Goal: Information Seeking & Learning: Understand process/instructions

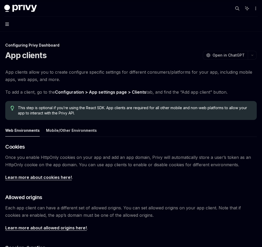
click at [7, 23] on icon "button" at bounding box center [7, 24] width 4 height 3
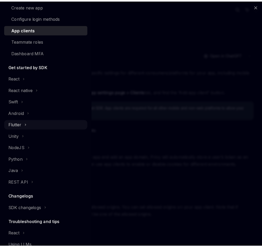
scroll to position [72, 0]
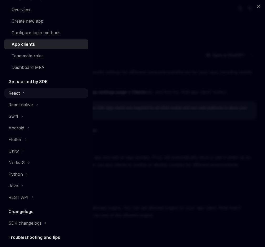
click at [24, 94] on icon at bounding box center [24, 93] width 2 height 6
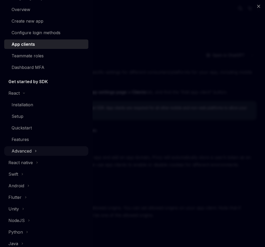
click at [35, 151] on icon at bounding box center [36, 151] width 2 height 6
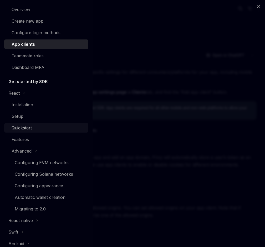
click at [22, 127] on div "Quickstart" at bounding box center [22, 128] width 20 height 6
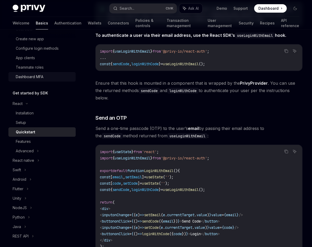
scroll to position [63, 0]
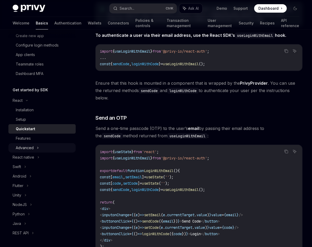
click at [37, 148] on icon at bounding box center [38, 148] width 2 height 6
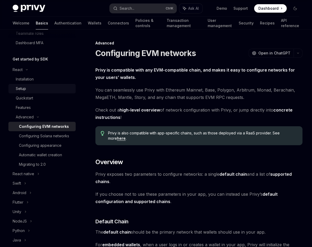
scroll to position [84, 0]
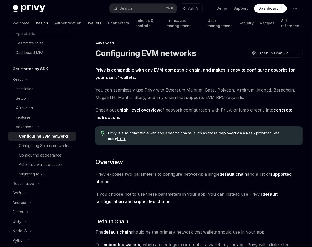
click at [88, 22] on link "Wallets" at bounding box center [95, 23] width 14 height 13
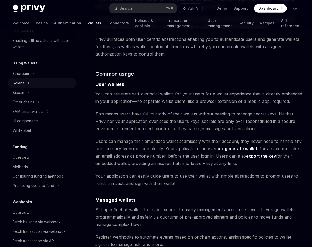
scroll to position [105, 0]
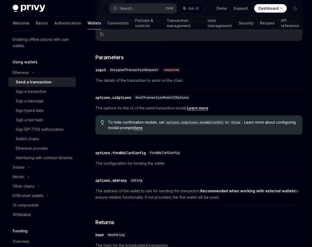
scroll to position [211, 0]
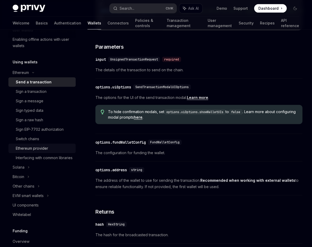
click at [42, 149] on div "Ethereum provider" at bounding box center [32, 148] width 32 height 6
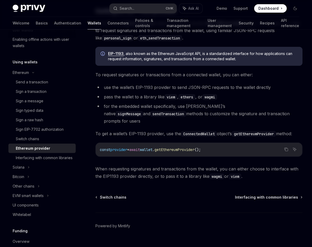
scroll to position [63, 0]
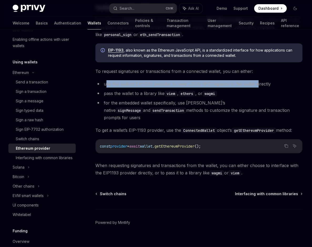
drag, startPoint x: 113, startPoint y: 84, endPoint x: 257, endPoint y: 85, distance: 144.2
click at [257, 85] on li "use the wallet’s EIP-1193 provider to send JSON-RPC requests to the wallet dire…" at bounding box center [199, 83] width 207 height 7
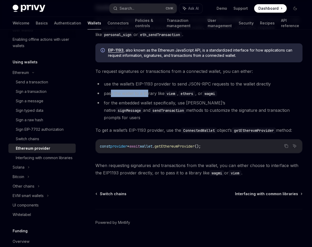
drag, startPoint x: 112, startPoint y: 93, endPoint x: 151, endPoint y: 94, distance: 39.8
click at [149, 94] on li "pass the wallet to a library like viem , ethers , or wagmi" at bounding box center [199, 93] width 207 height 7
click at [161, 94] on li "pass the wallet to a library like viem , ethers , or wagmi" at bounding box center [199, 93] width 207 height 7
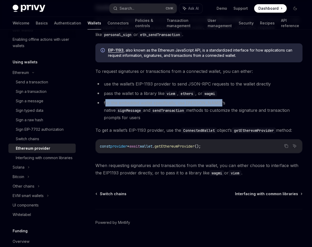
drag, startPoint x: 105, startPoint y: 103, endPoint x: 219, endPoint y: 104, distance: 113.4
click at [210, 104] on li "for the embedded wallet specifically, use [PERSON_NAME]’s native signMessage an…" at bounding box center [199, 110] width 207 height 22
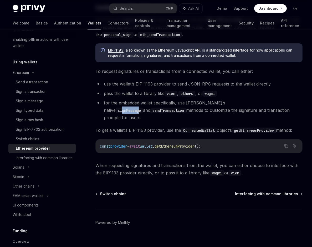
drag, startPoint x: 220, startPoint y: 104, endPoint x: 237, endPoint y: 104, distance: 17.1
click at [143, 108] on code "signMessage" at bounding box center [129, 111] width 27 height 6
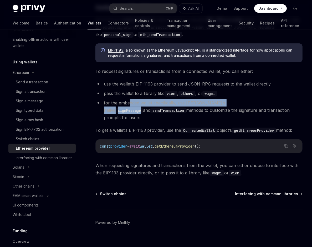
drag, startPoint x: 130, startPoint y: 103, endPoint x: 240, endPoint y: 104, distance: 110.3
click at [240, 104] on li "for the embedded wallet specifically, use [PERSON_NAME]’s native signMessage an…" at bounding box center [199, 110] width 207 height 22
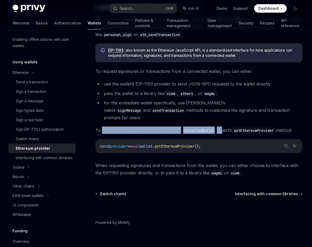
drag, startPoint x: 102, startPoint y: 121, endPoint x: 222, endPoint y: 121, distance: 120.3
click at [222, 127] on span "To get a wallet’s EIP-1193 provider, use the ConnectedWallet object’s getEthere…" at bounding box center [199, 130] width 207 height 7
click at [108, 24] on link "Connectors" at bounding box center [118, 23] width 21 height 13
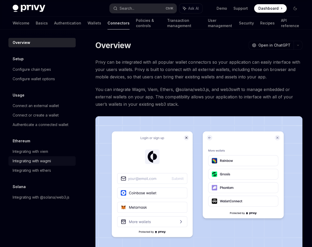
click at [44, 162] on div "Integrating with wagmi" at bounding box center [32, 161] width 38 height 6
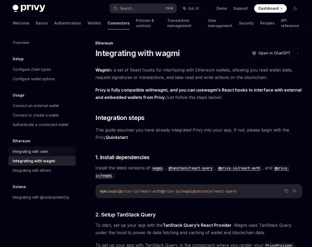
click at [36, 152] on div "Integrating with viem" at bounding box center [31, 151] width 36 height 6
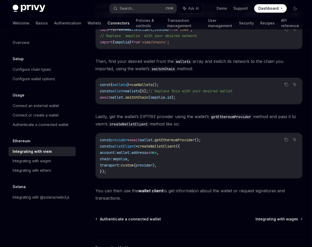
scroll to position [105, 0]
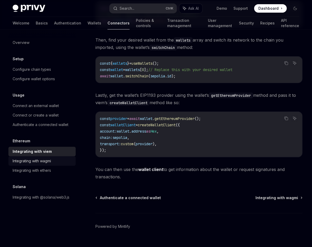
click at [46, 162] on div "Integrating with wagmi" at bounding box center [32, 161] width 38 height 6
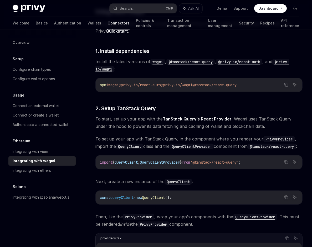
scroll to position [105, 0]
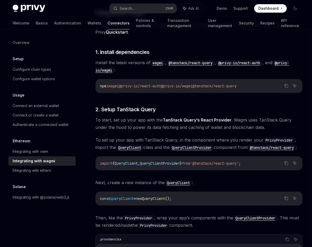
drag, startPoint x: 266, startPoint y: 86, endPoint x: 113, endPoint y: 87, distance: 153.2
click at [113, 87] on code "npm i wagmi @privy-io/react-auth @privy-io/wagmi @tanstack/react-query" at bounding box center [199, 86] width 198 height 6
copy span "wagmi @privy-io/react-auth @privy-io/wagmi @tanstack/react-query"
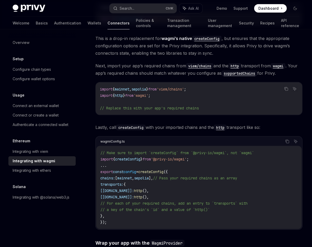
scroll to position [505, 0]
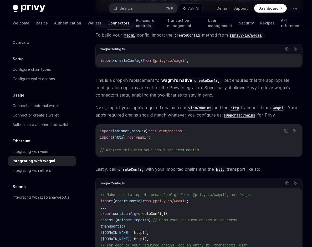
scroll to position [442, 0]
click at [141, 68] on div "import { createConfig } from '@privy-io/wagmi' ;" at bounding box center [199, 61] width 206 height 14
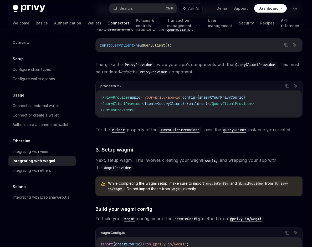
scroll to position [232, 0]
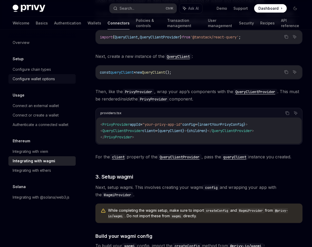
click at [57, 80] on div "Configure wallet options" at bounding box center [43, 79] width 60 height 6
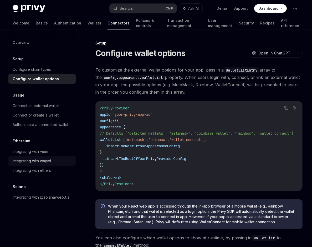
click at [49, 162] on div "Integrating with wagmi" at bounding box center [32, 161] width 38 height 6
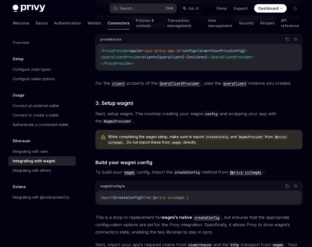
scroll to position [316, 0]
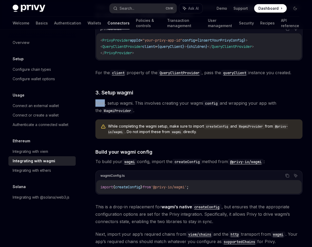
drag, startPoint x: 97, startPoint y: 111, endPoint x: 105, endPoint y: 112, distance: 8.0
click at [105, 112] on span "Next, setup wagmi. This involves creating your wagmi config and wrapping your a…" at bounding box center [199, 106] width 207 height 15
drag, startPoint x: 113, startPoint y: 112, endPoint x: 130, endPoint y: 112, distance: 16.6
click at [130, 112] on span "Next, setup wagmi. This involves creating your wagmi config and wrapping your a…" at bounding box center [199, 106] width 207 height 15
drag, startPoint x: 146, startPoint y: 111, endPoint x: 203, endPoint y: 110, distance: 56.3
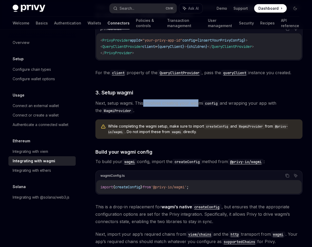
click at [199, 110] on span "Next, setup wagmi. This involves creating your wagmi config and wrapping your a…" at bounding box center [199, 106] width 207 height 15
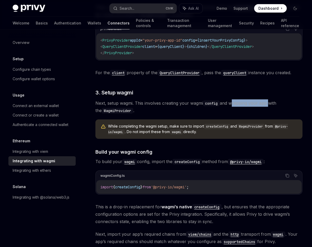
drag, startPoint x: 235, startPoint y: 110, endPoint x: 268, endPoint y: 111, distance: 33.4
click at [262, 111] on span "Next, setup wagmi. This involves creating your wagmi config and wrapping your a…" at bounding box center [199, 106] width 207 height 15
click at [204, 111] on span "Next, setup wagmi. This involves creating your wagmi config and wrapping your a…" at bounding box center [199, 106] width 207 height 15
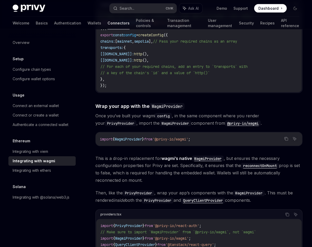
scroll to position [632, 0]
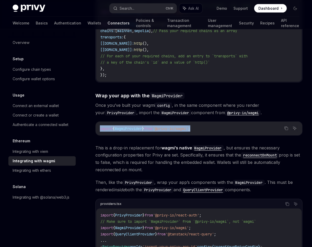
drag, startPoint x: 209, startPoint y: 136, endPoint x: 99, endPoint y: 135, distance: 109.8
click at [99, 135] on div "import { WagmiProvider } from '@privy-io/wagmi' ;" at bounding box center [199, 129] width 207 height 14
copy span "import { WagmiProvider } from '@privy-io/wagmi' ;"
click at [206, 132] on code "import { WagmiProvider } from '@privy-io/wagmi' ;" at bounding box center [199, 129] width 198 height 6
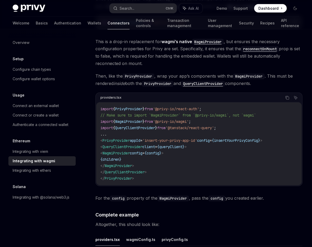
scroll to position [758, 0]
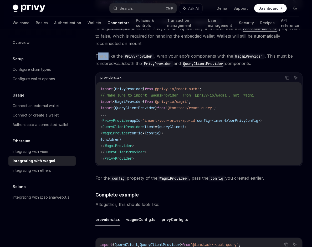
drag, startPoint x: 99, startPoint y: 62, endPoint x: 108, endPoint y: 64, distance: 9.4
click at [108, 64] on span "Then, like the PrivyProvider , wrap your app’s components with the WagmiProvide…" at bounding box center [199, 60] width 207 height 15
drag, startPoint x: 118, startPoint y: 64, endPoint x: 131, endPoint y: 64, distance: 12.6
click at [131, 64] on span "Then, like the PrivyProvider , wrap your app’s components with the WagmiProvide…" at bounding box center [199, 60] width 207 height 15
drag, startPoint x: 108, startPoint y: 127, endPoint x: 121, endPoint y: 127, distance: 12.1
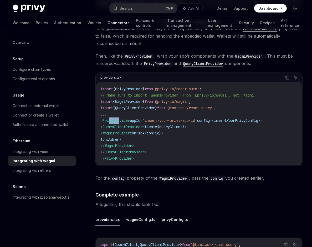
click at [121, 123] on span "PrivyProvider" at bounding box center [116, 120] width 27 height 5
drag, startPoint x: 115, startPoint y: 133, endPoint x: 137, endPoint y: 134, distance: 22.1
click at [137, 129] on span "QueryClientProvider" at bounding box center [123, 127] width 40 height 5
click at [129, 136] on span "WagmiProvider" at bounding box center [116, 133] width 27 height 5
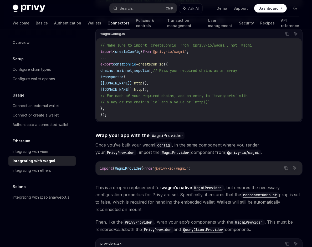
scroll to position [590, 0]
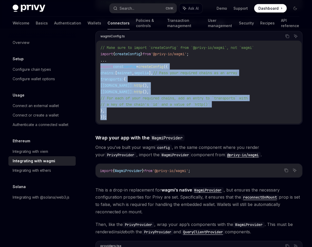
drag, startPoint x: 113, startPoint y: 123, endPoint x: 98, endPoint y: 73, distance: 52.1
click at [98, 73] on div "// Make sure to import `createConfig` from `@privy-io/wagmi`, not `wagmi` impor…" at bounding box center [199, 82] width 206 height 83
copy code "export const config = createConfig ({ chains: [ mainnet , sepolia ], // Pass yo…"
click at [188, 82] on code "// Make sure to import `createConfig` from `@privy-io/wagmi`, not `wagmi` impor…" at bounding box center [199, 82] width 197 height 76
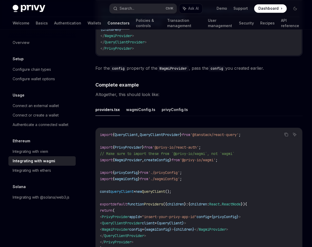
scroll to position [884, 0]
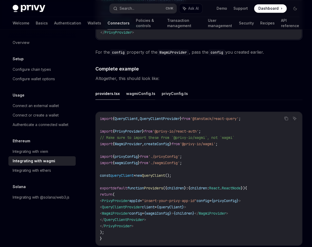
click at [136, 100] on button "wagmiConfig.ts" at bounding box center [140, 93] width 29 height 12
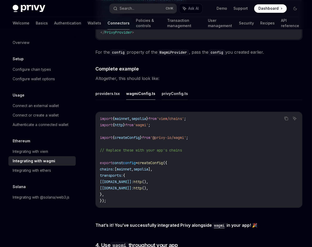
click at [170, 100] on button "privyConfig.ts" at bounding box center [175, 93] width 26 height 12
type textarea "*"
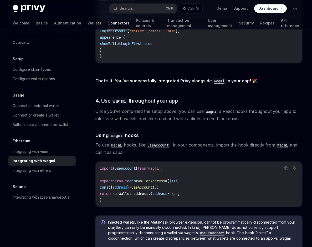
scroll to position [1032, 0]
